Goal: Task Accomplishment & Management: Manage account settings

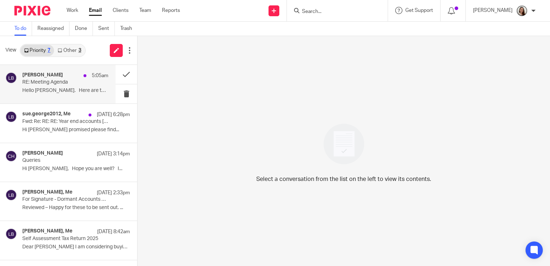
click at [73, 81] on p "RE: Meeting Agenda" at bounding box center [56, 82] width 69 height 6
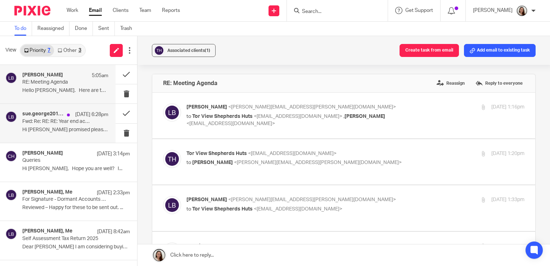
click at [68, 122] on p "Fwd: Re: RE: RE: Year end accounts [In-person]" at bounding box center [56, 122] width 69 height 6
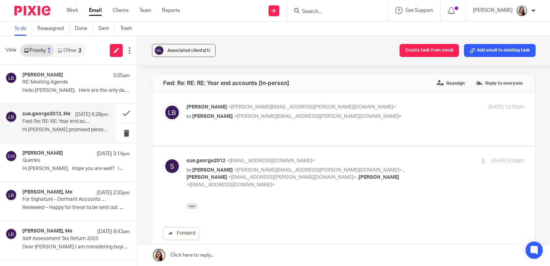
click at [72, 50] on link "Other 3" at bounding box center [69, 51] width 31 height 12
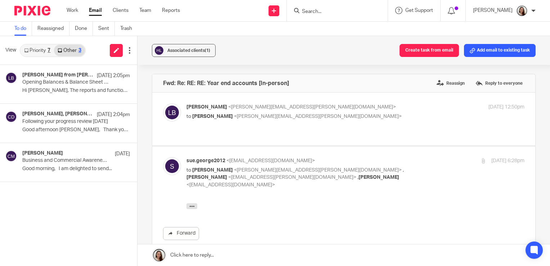
click at [49, 54] on link "Priority 7" at bounding box center [38, 51] width 34 height 12
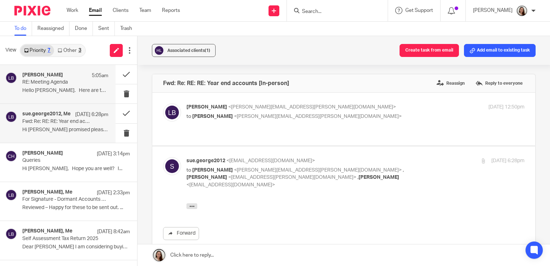
click at [53, 88] on p "Hello [PERSON_NAME]. Here are the only dates I..." at bounding box center [65, 91] width 86 height 6
click at [276, 130] on label at bounding box center [343, 119] width 383 height 53
click at [163, 103] on input "checkbox" at bounding box center [163, 103] width 0 height 0
checkbox input "true"
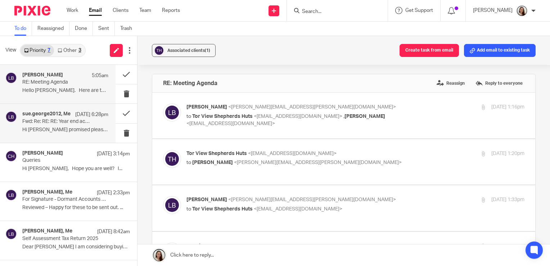
click at [36, 128] on p "Hi [PERSON_NAME] promised please find..." at bounding box center [65, 130] width 86 height 6
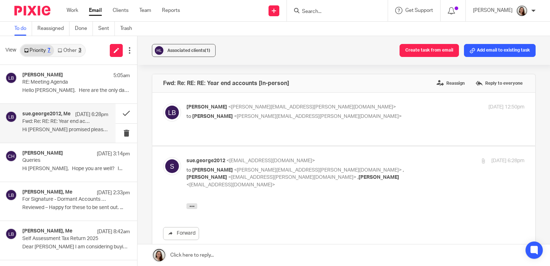
click at [74, 53] on link "Other 3" at bounding box center [69, 51] width 31 height 12
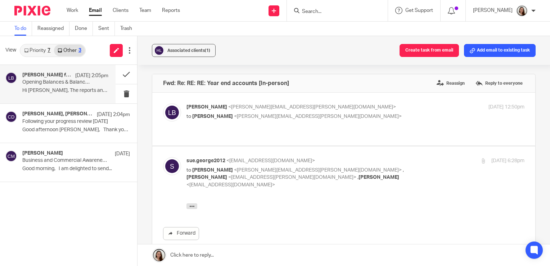
click at [59, 81] on p "Opening Balances & Balance Sheet - Question" at bounding box center [56, 82] width 69 height 6
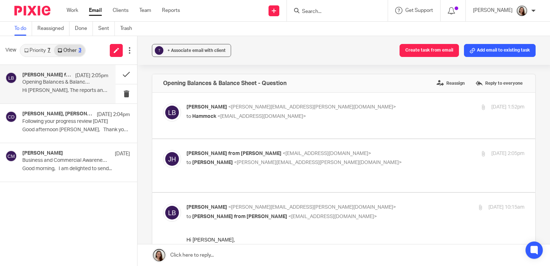
click at [313, 113] on p "to [PERSON_NAME] <[EMAIL_ADDRESS][DOMAIN_NAME]>" at bounding box center [300, 117] width 226 height 8
checkbox input "true"
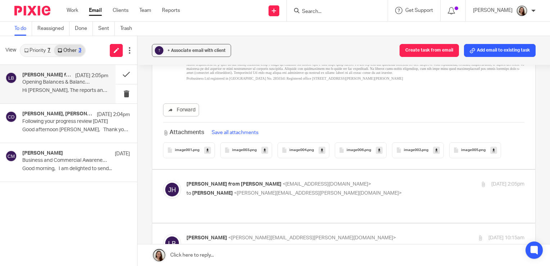
scroll to position [288, 0]
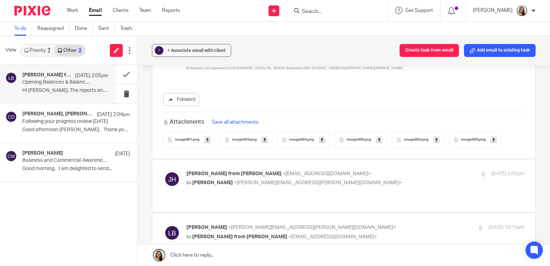
click at [301, 190] on div "[PERSON_NAME] from [PERSON_NAME] <[EMAIL_ADDRESS][DOMAIN_NAME]> to [PERSON_NAME…" at bounding box center [344, 185] width 362 height 31
drag, startPoint x: 320, startPoint y: 182, endPoint x: 331, endPoint y: 199, distance: 20.5
click at [320, 182] on p "to [PERSON_NAME] <[PERSON_NAME][EMAIL_ADDRESS][PERSON_NAME][DOMAIN_NAME]>" at bounding box center [300, 183] width 226 height 8
checkbox input "true"
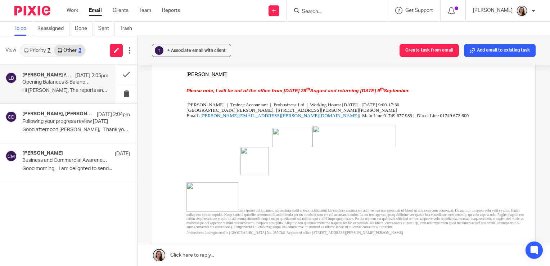
scroll to position [36, 0]
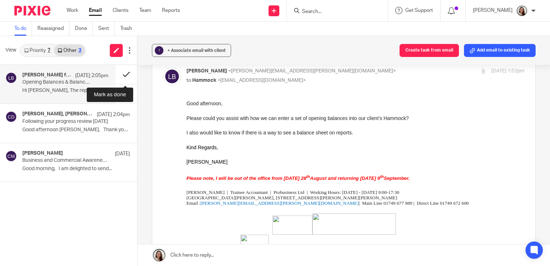
click at [127, 75] on button at bounding box center [127, 74] width 22 height 19
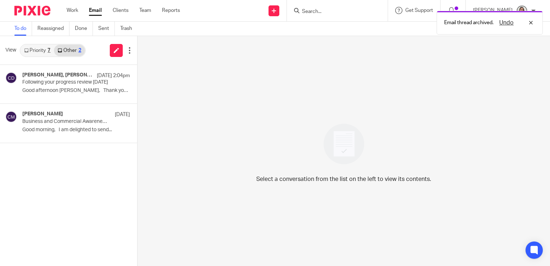
click at [40, 58] on div "View Priority 7 Other 2" at bounding box center [68, 50] width 137 height 29
click at [39, 54] on link "Priority 7" at bounding box center [38, 51] width 34 height 12
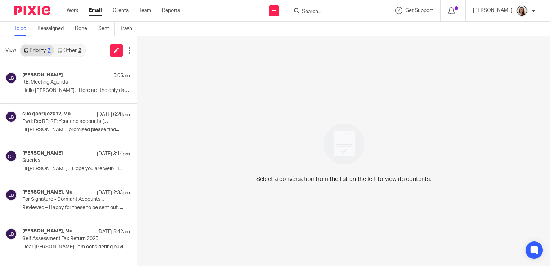
click at [79, 48] on div "2" at bounding box center [80, 50] width 3 height 5
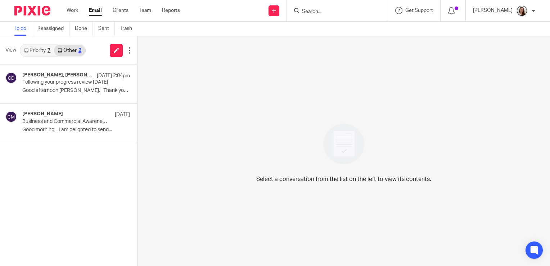
click at [49, 54] on link "Priority 7" at bounding box center [38, 51] width 34 height 12
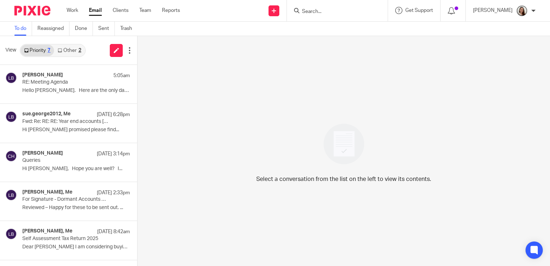
click at [64, 50] on link "Other 2" at bounding box center [69, 51] width 31 height 12
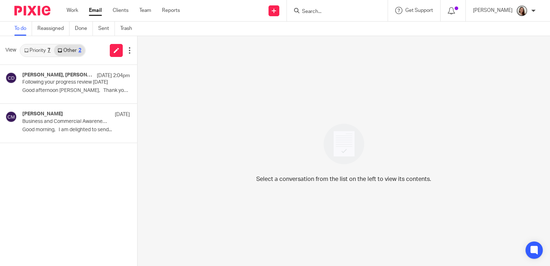
click at [36, 51] on link "Priority 7" at bounding box center [38, 51] width 34 height 12
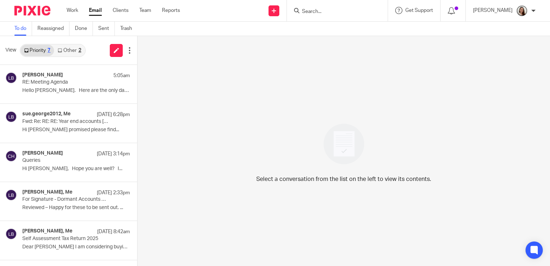
drag, startPoint x: 74, startPoint y: 42, endPoint x: 71, endPoint y: 55, distance: 14.1
click at [74, 43] on div "View Priority 7 Other 2" at bounding box center [68, 50] width 137 height 29
click at [71, 56] on div "Priority 7 Other 2" at bounding box center [53, 50] width 66 height 13
click at [71, 51] on link "Other 2" at bounding box center [69, 51] width 31 height 12
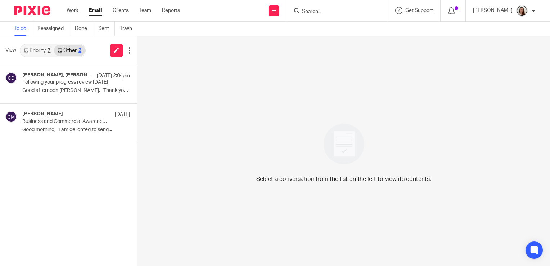
click at [36, 52] on link "Priority 7" at bounding box center [38, 51] width 34 height 12
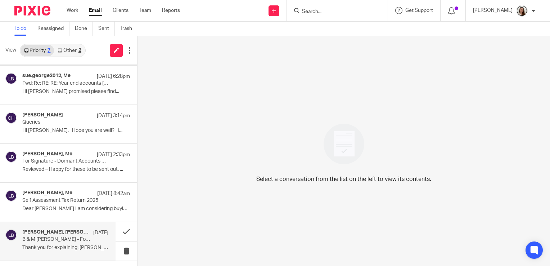
scroll to position [0, 0]
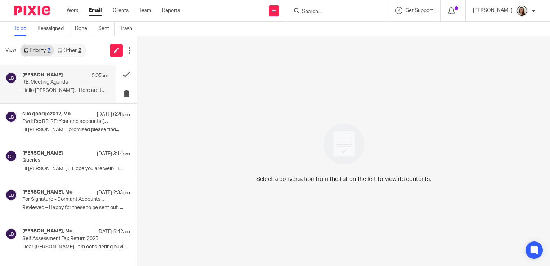
click at [50, 84] on p "RE: Meeting Agenda" at bounding box center [56, 82] width 69 height 6
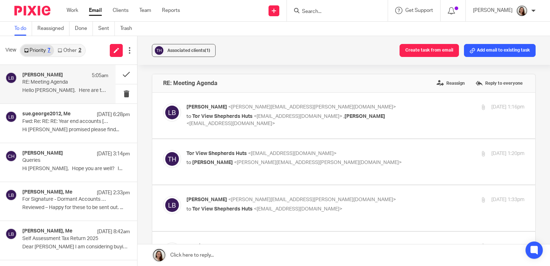
click at [385, 115] on p "to Tor View Shepherds Huts <[EMAIL_ADDRESS][DOMAIN_NAME]> , [PERSON_NAME] <[EMA…" at bounding box center [300, 120] width 226 height 15
checkbox input "true"
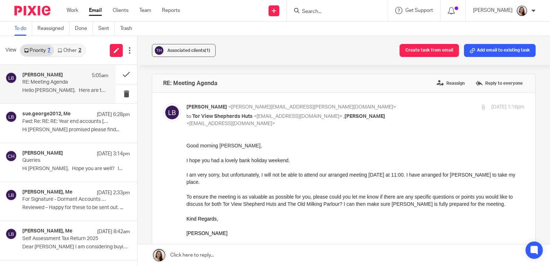
click at [98, 11] on link "Email" at bounding box center [95, 10] width 13 height 7
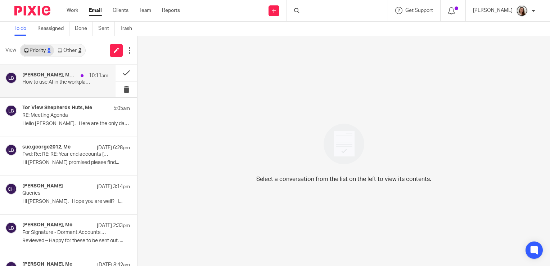
click at [66, 81] on p "How to use AI in the workplace" at bounding box center [56, 82] width 69 height 6
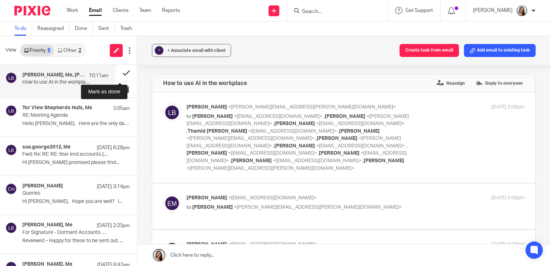
click at [122, 71] on button at bounding box center [127, 73] width 22 height 16
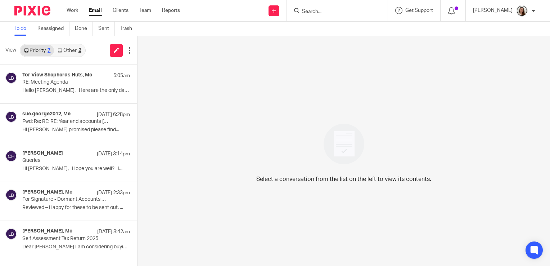
click at [74, 52] on link "Other 2" at bounding box center [69, 51] width 31 height 12
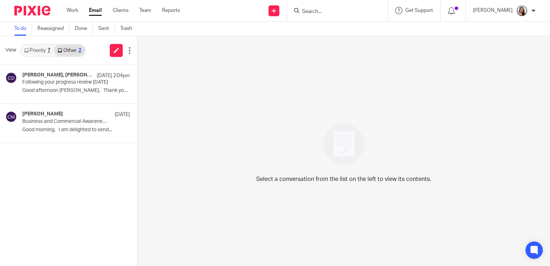
click at [46, 50] on link "Priority 7" at bounding box center [38, 51] width 34 height 12
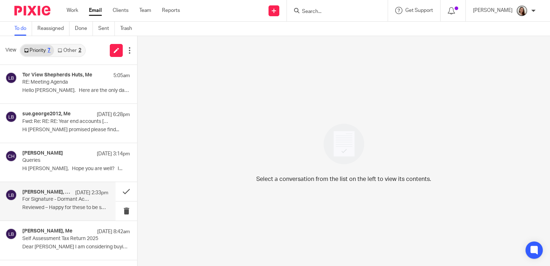
click at [54, 200] on p "For Signature - Dormant Accounts 2025" at bounding box center [56, 199] width 69 height 6
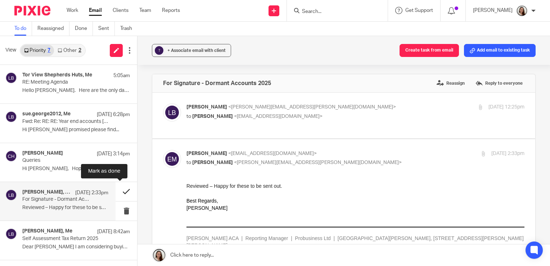
click at [118, 189] on button at bounding box center [127, 191] width 22 height 19
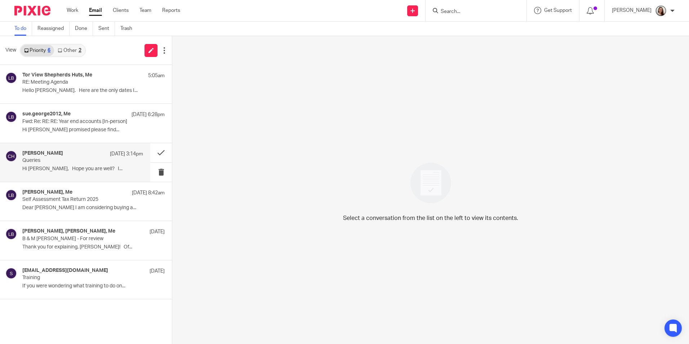
drag, startPoint x: 61, startPoint y: 163, endPoint x: 68, endPoint y: 166, distance: 8.1
click at [61, 163] on p "Queries" at bounding box center [70, 160] width 97 height 6
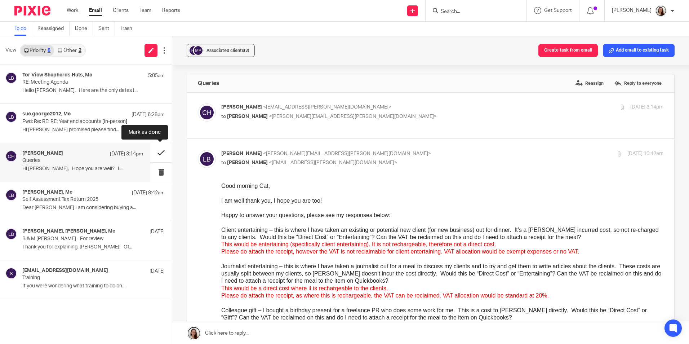
click at [156, 154] on button at bounding box center [161, 152] width 22 height 19
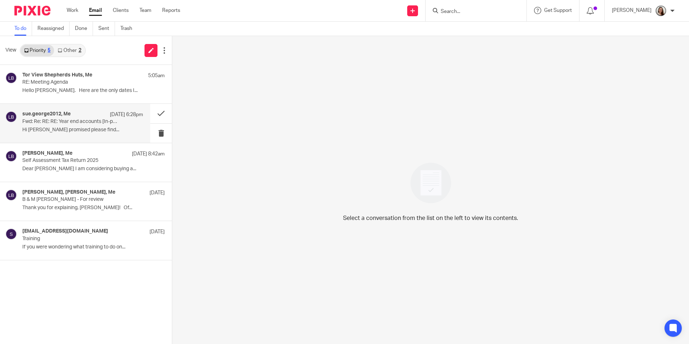
click at [127, 131] on p "Hi [PERSON_NAME] promised please find..." at bounding box center [82, 130] width 121 height 6
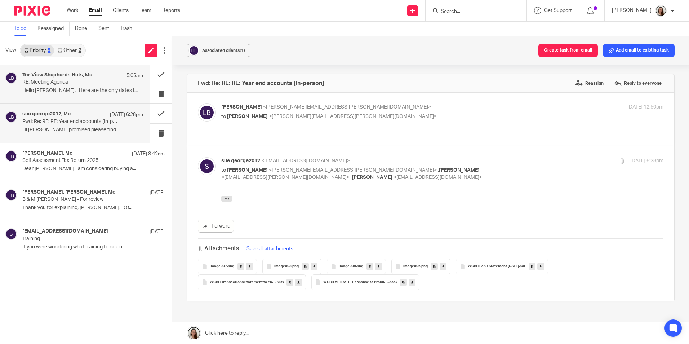
click at [115, 89] on p "Hello [PERSON_NAME]. Here are the only dates I..." at bounding box center [82, 91] width 121 height 6
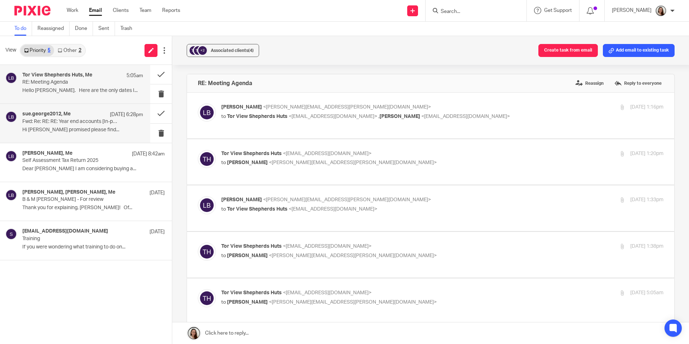
click at [116, 125] on div "sue.george2012, Me 26 Aug 6:28pm Fwd: Re: RE: RE: Year end accounts [In-person]…" at bounding box center [82, 123] width 121 height 24
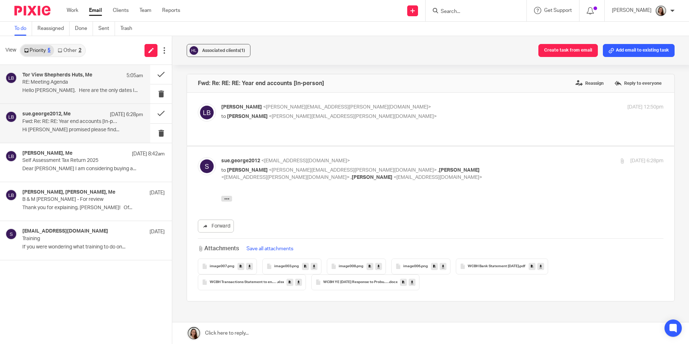
drag, startPoint x: 118, startPoint y: 89, endPoint x: 124, endPoint y: 84, distance: 7.4
click at [118, 88] on p "Hello [PERSON_NAME]. Here are the only dates I..." at bounding box center [82, 91] width 121 height 6
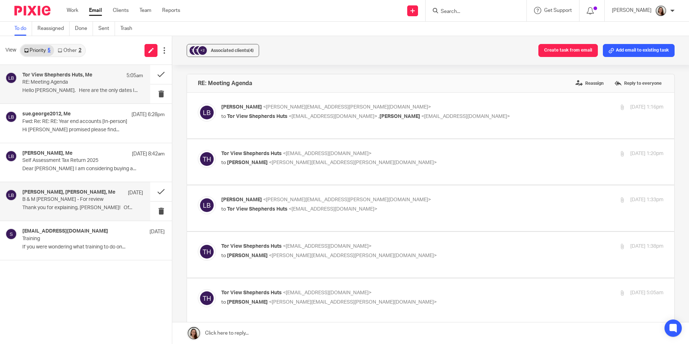
click at [119, 193] on div "Erik Molnar, Martin Bowe, Me 21 Aug" at bounding box center [82, 192] width 121 height 7
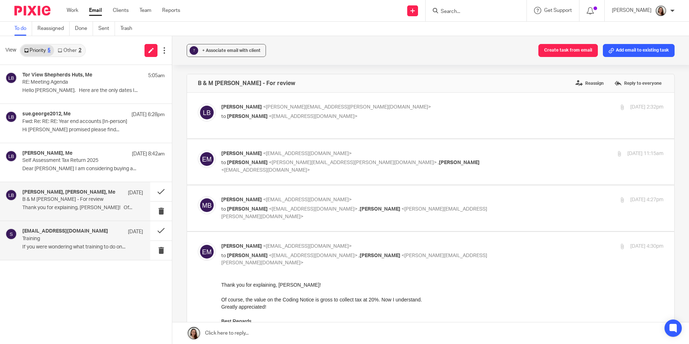
click at [125, 235] on div "[DATE]" at bounding box center [133, 231] width 19 height 7
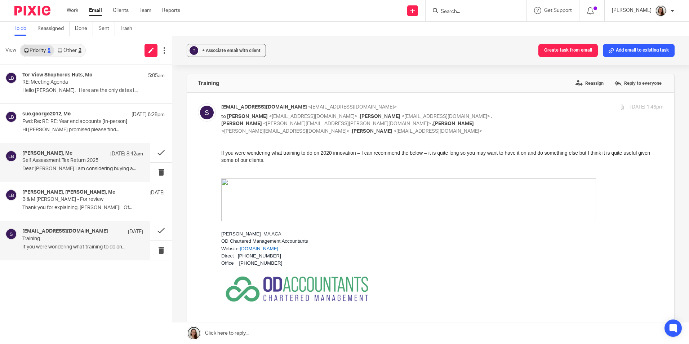
click at [110, 178] on div "Alistair Gillard, Me 26 Aug 8:42am Self Assessment Tax Return 2025 Dear Lory I …" at bounding box center [75, 162] width 150 height 39
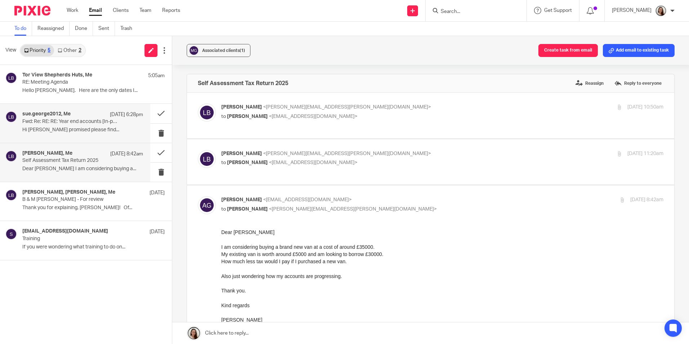
click at [109, 122] on p "Fwd: Re: RE: RE: Year end accounts [In-person]" at bounding box center [70, 122] width 97 height 6
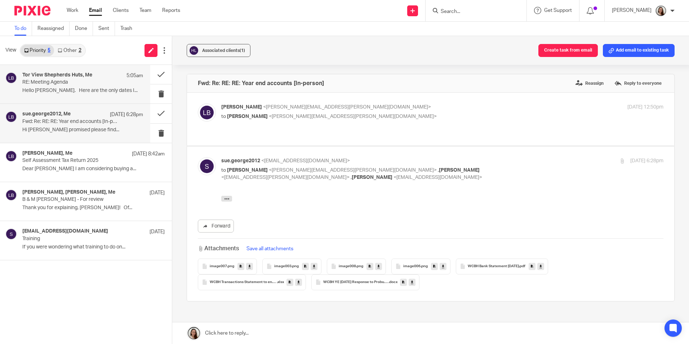
click at [105, 86] on div "Tor View Shepherds Huts, Me 5:05am RE: Meeting Agenda Hello Lory. Here are the …" at bounding box center [82, 84] width 121 height 24
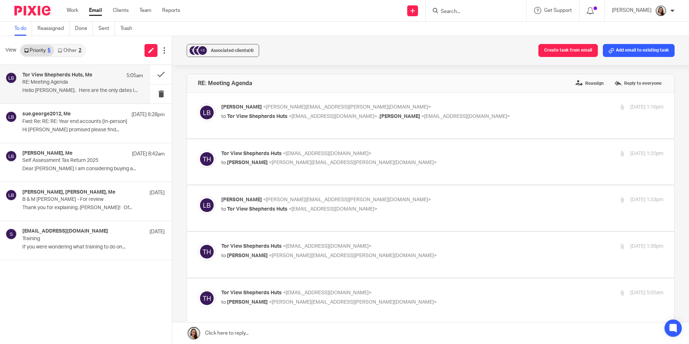
click at [75, 54] on link "Other 2" at bounding box center [69, 51] width 31 height 12
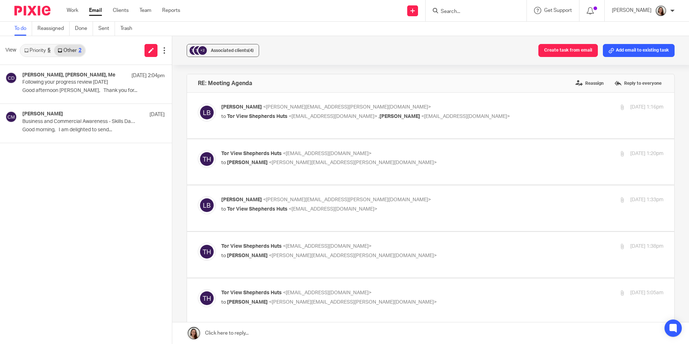
click at [45, 52] on link "Priority 5" at bounding box center [38, 51] width 34 height 12
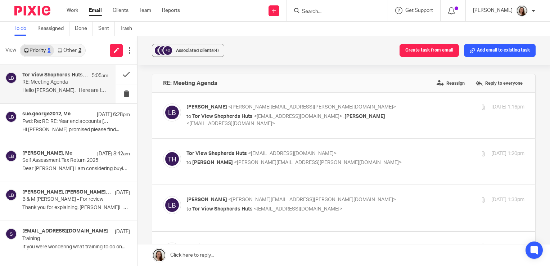
click at [71, 55] on link "Other 2" at bounding box center [69, 51] width 31 height 12
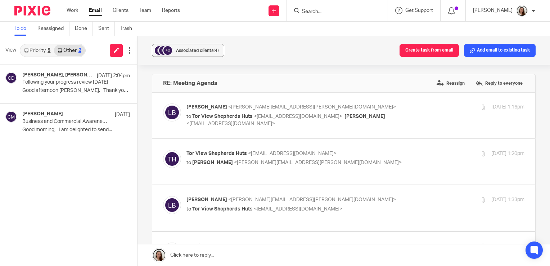
click at [35, 51] on link "Priority 5" at bounding box center [38, 51] width 34 height 12
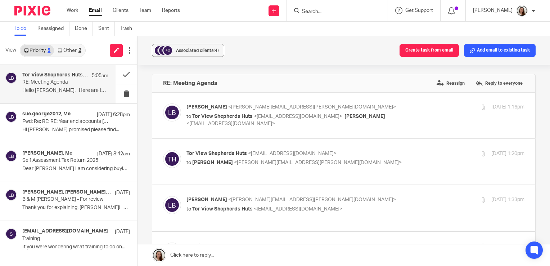
click at [63, 50] on link "Other 2" at bounding box center [69, 51] width 31 height 12
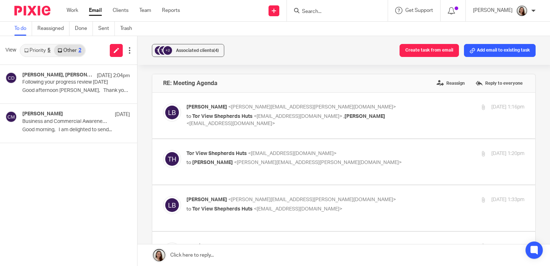
click at [32, 50] on link "Priority 5" at bounding box center [38, 51] width 34 height 12
